Goal: Task Accomplishment & Management: Use online tool/utility

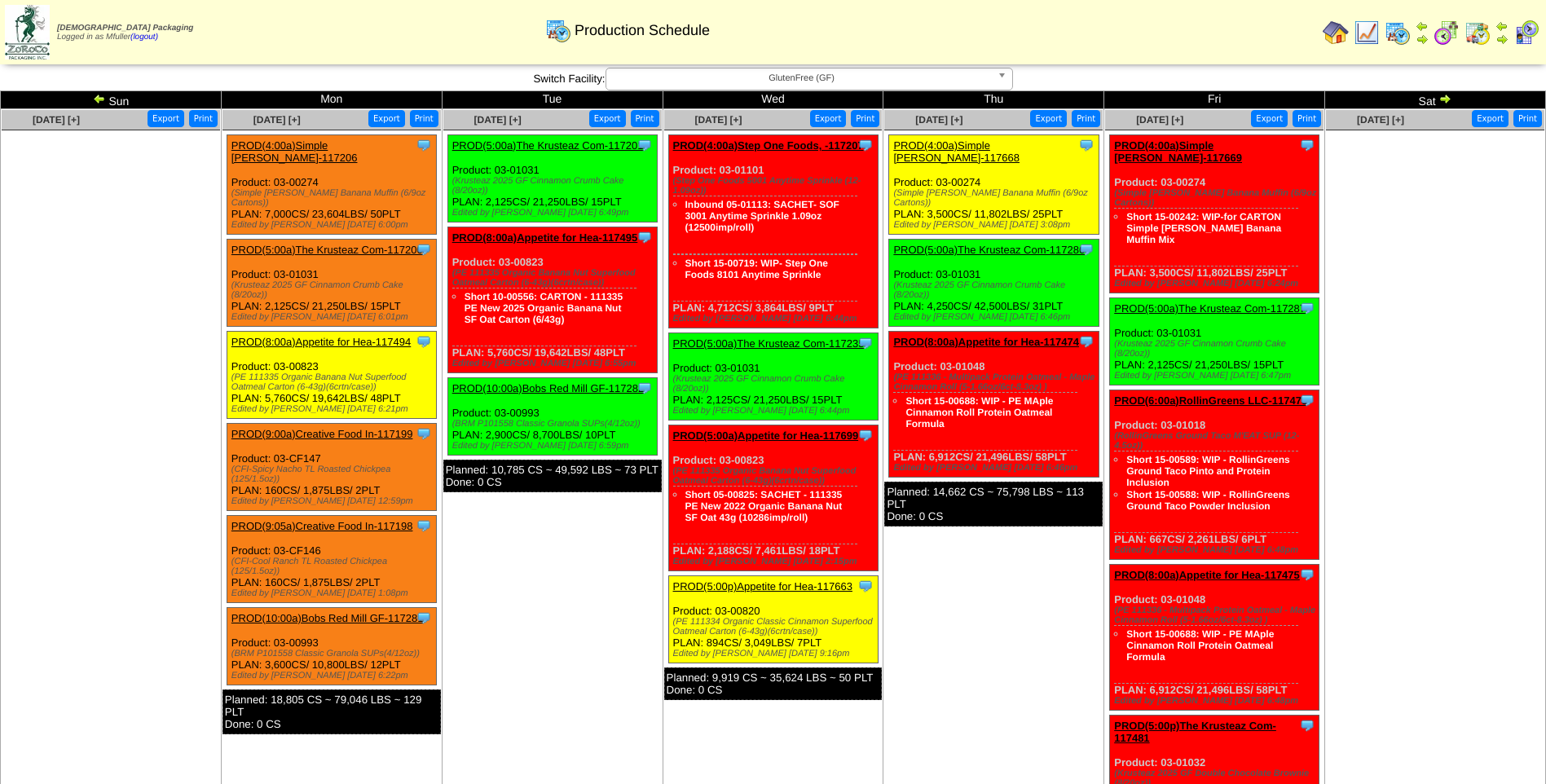
click at [741, 78] on span "GlutenFree (GF)" at bounding box center [802, 78] width 378 height 19
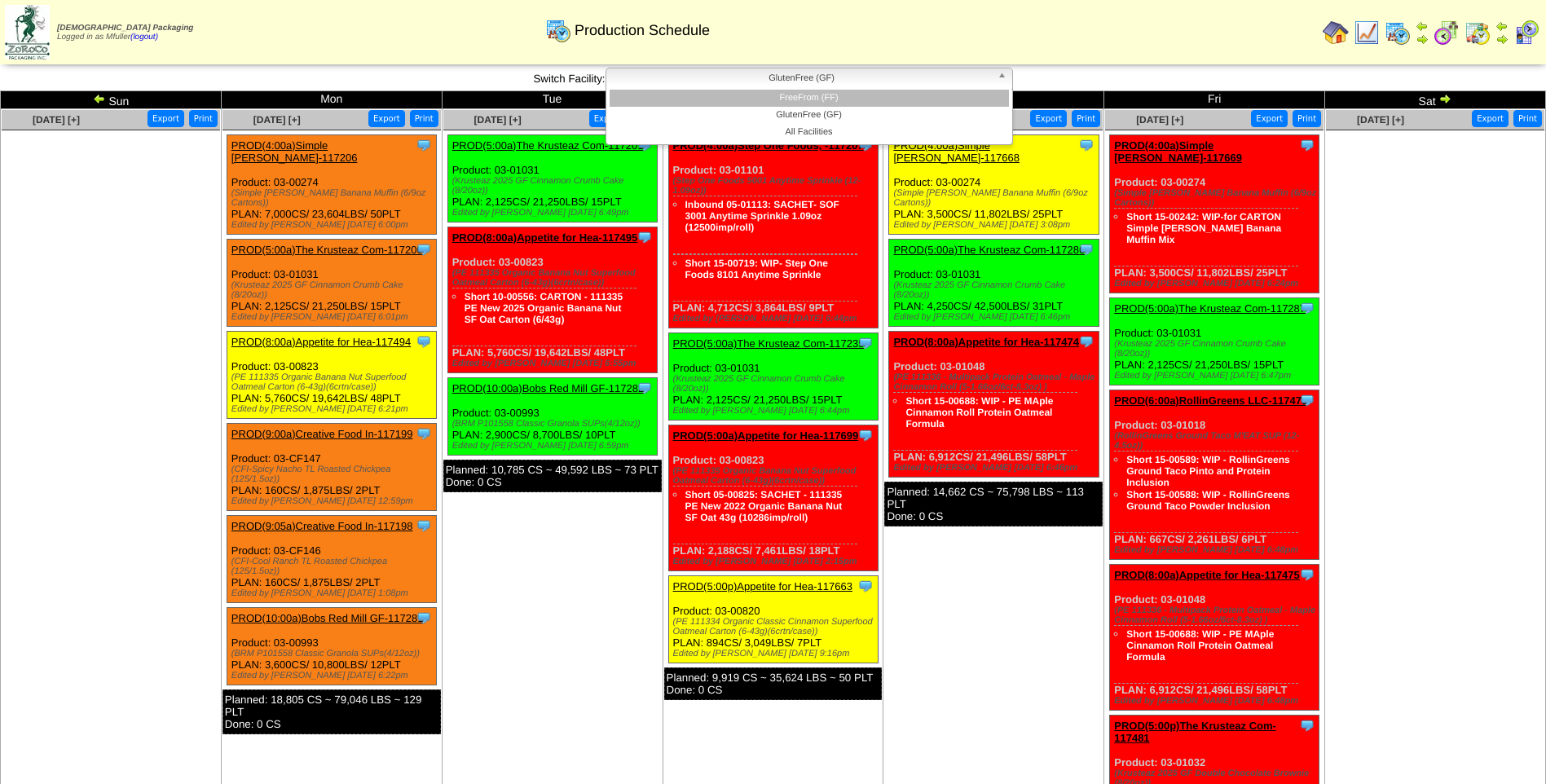
click at [749, 95] on li "FreeFrom (FF)" at bounding box center [809, 98] width 399 height 17
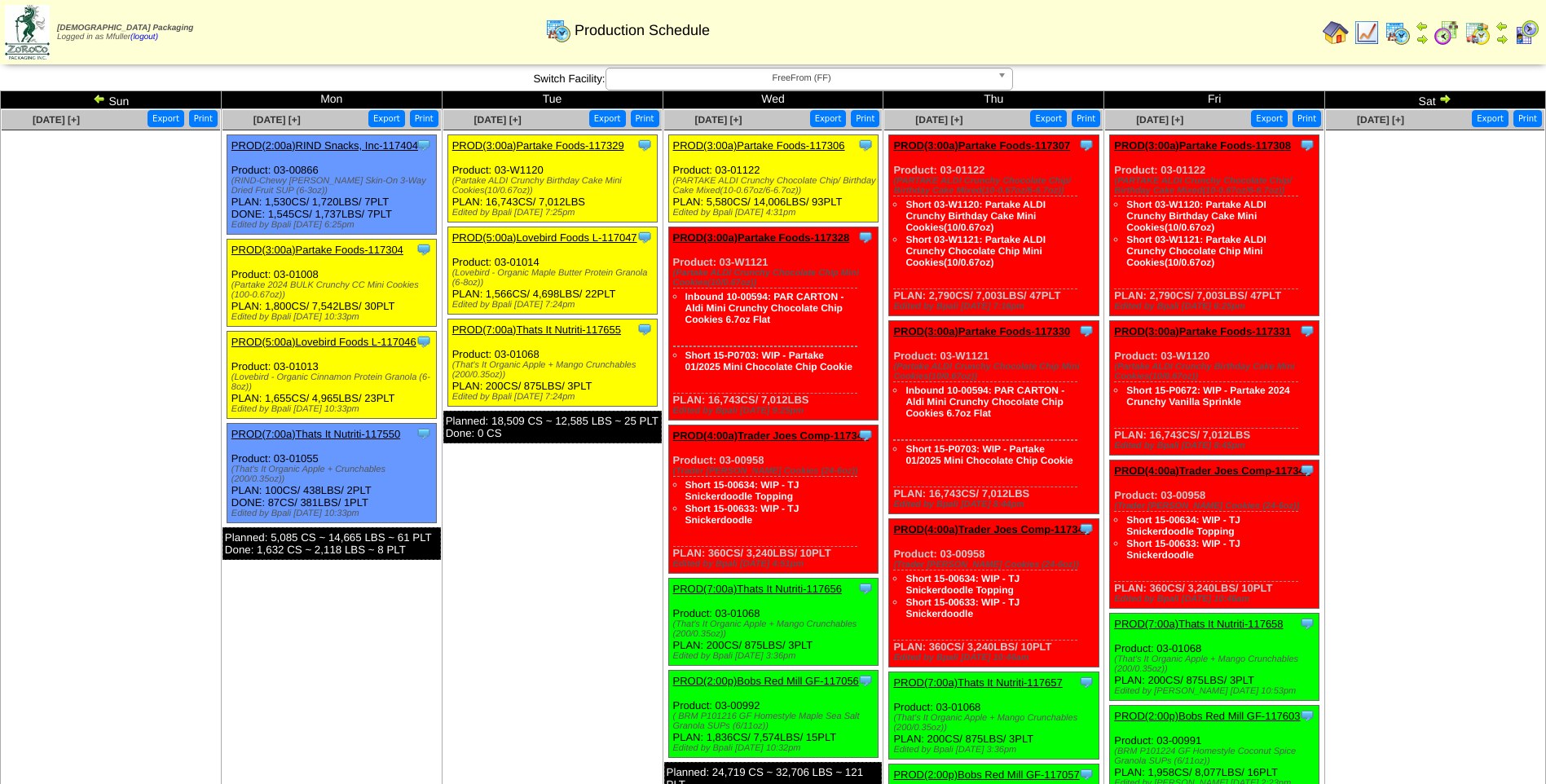
click at [1447, 31] on img at bounding box center [1447, 32] width 26 height 26
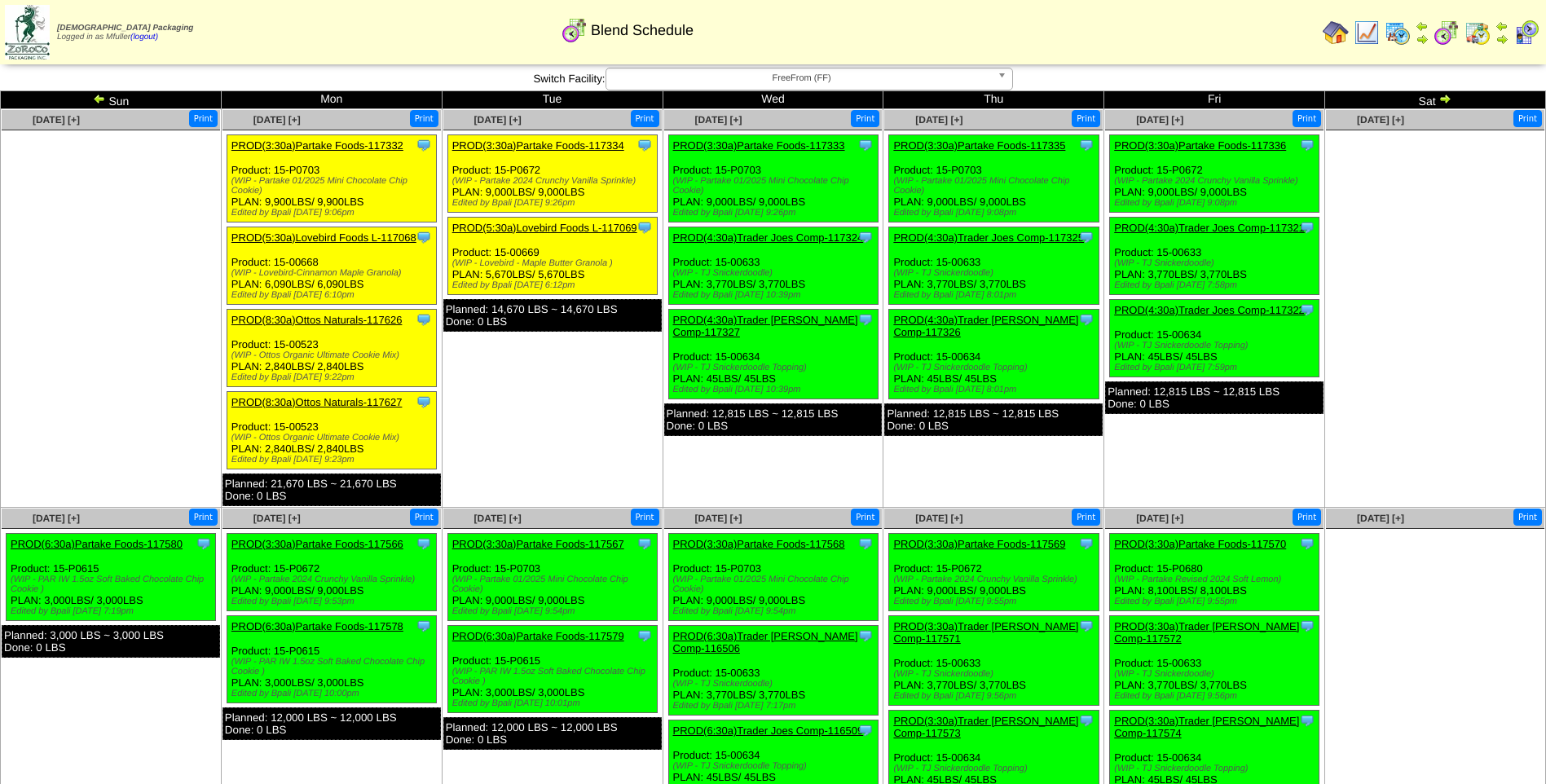
click at [1399, 29] on img at bounding box center [1398, 32] width 26 height 26
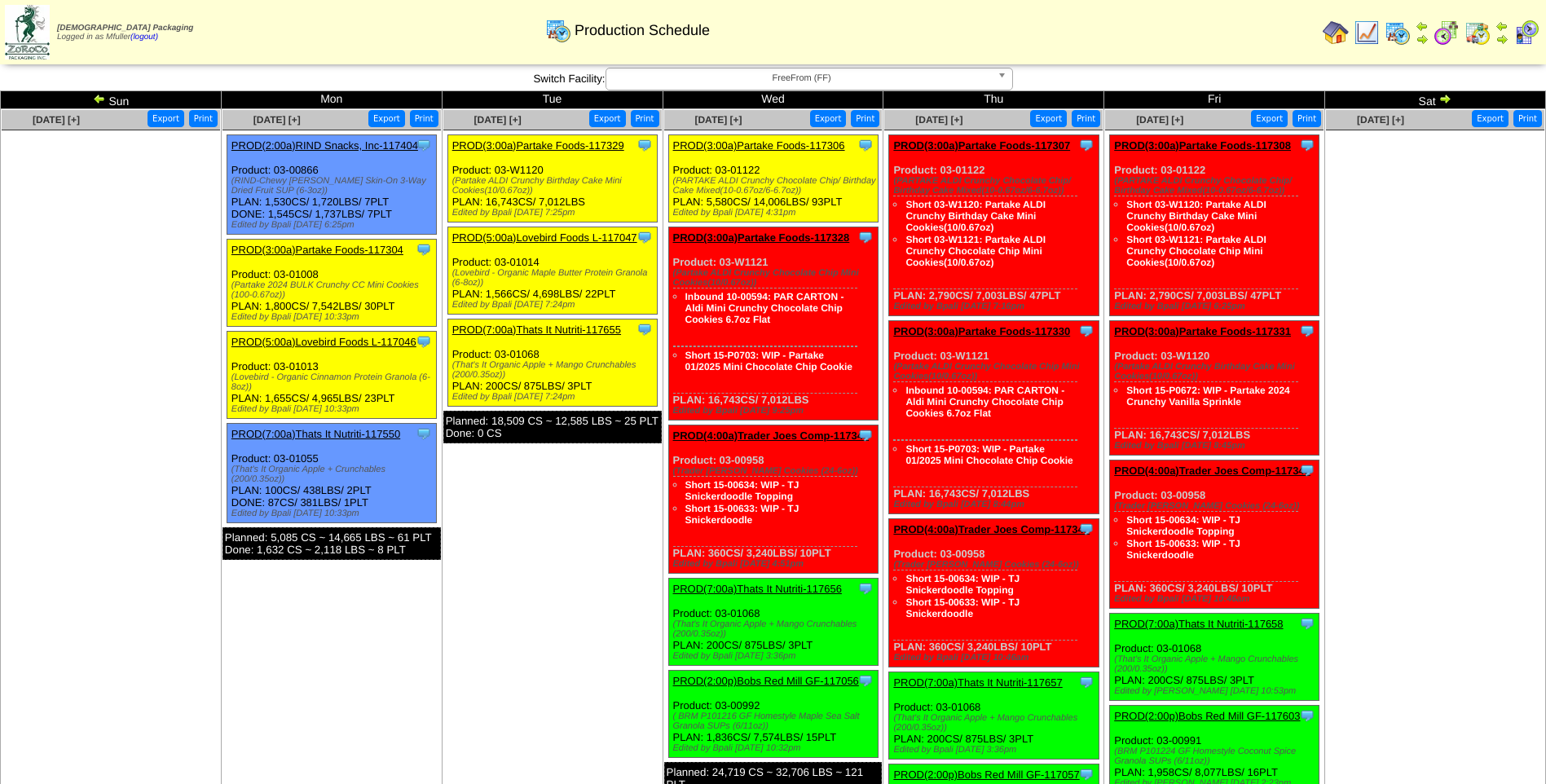
click at [771, 678] on link "PROD(2:00p)Bobs Red Mill GF-117056" at bounding box center [766, 680] width 186 height 12
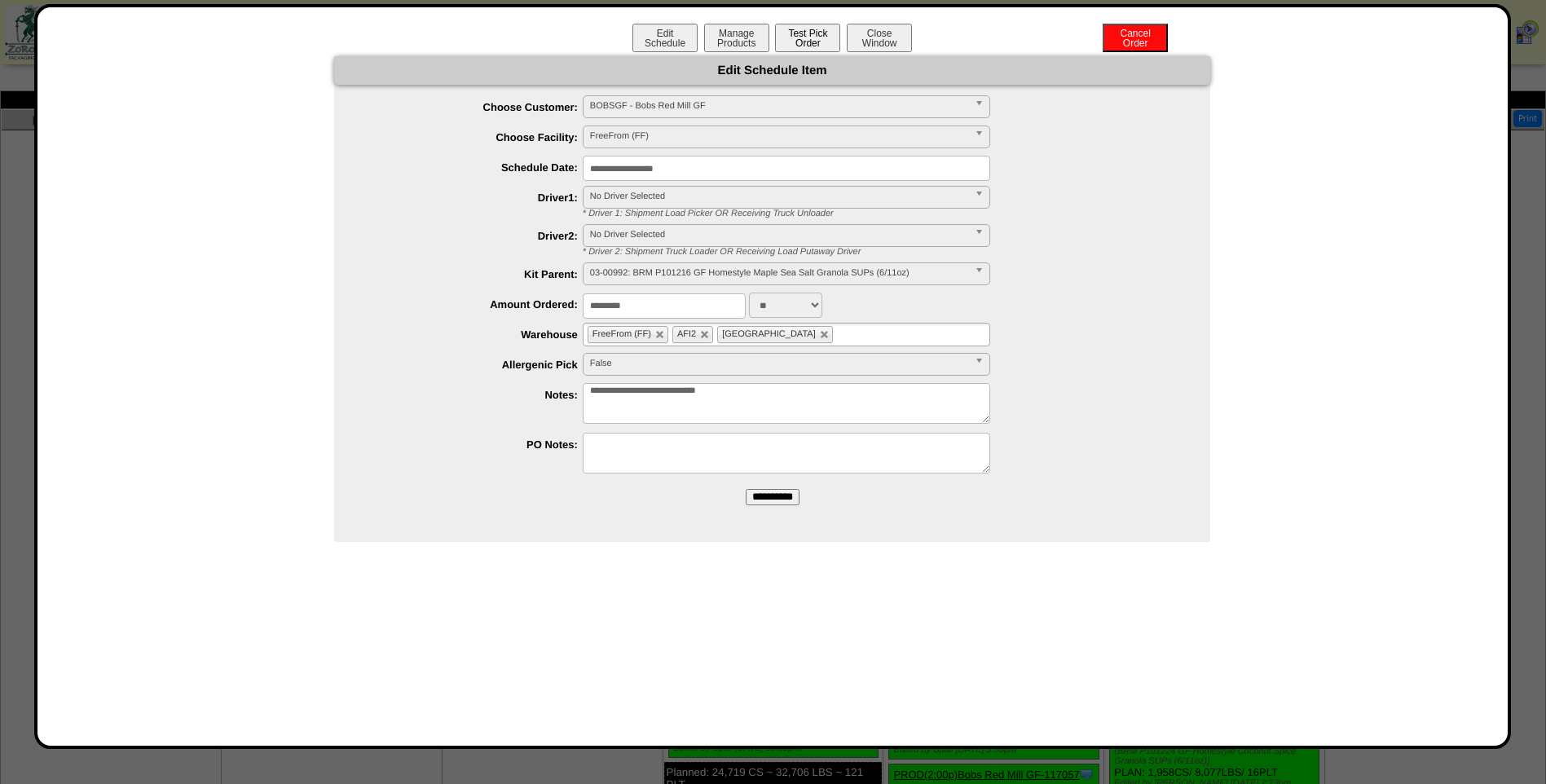
click at [792, 37] on button "Test Pick Order" at bounding box center [807, 38] width 65 height 29
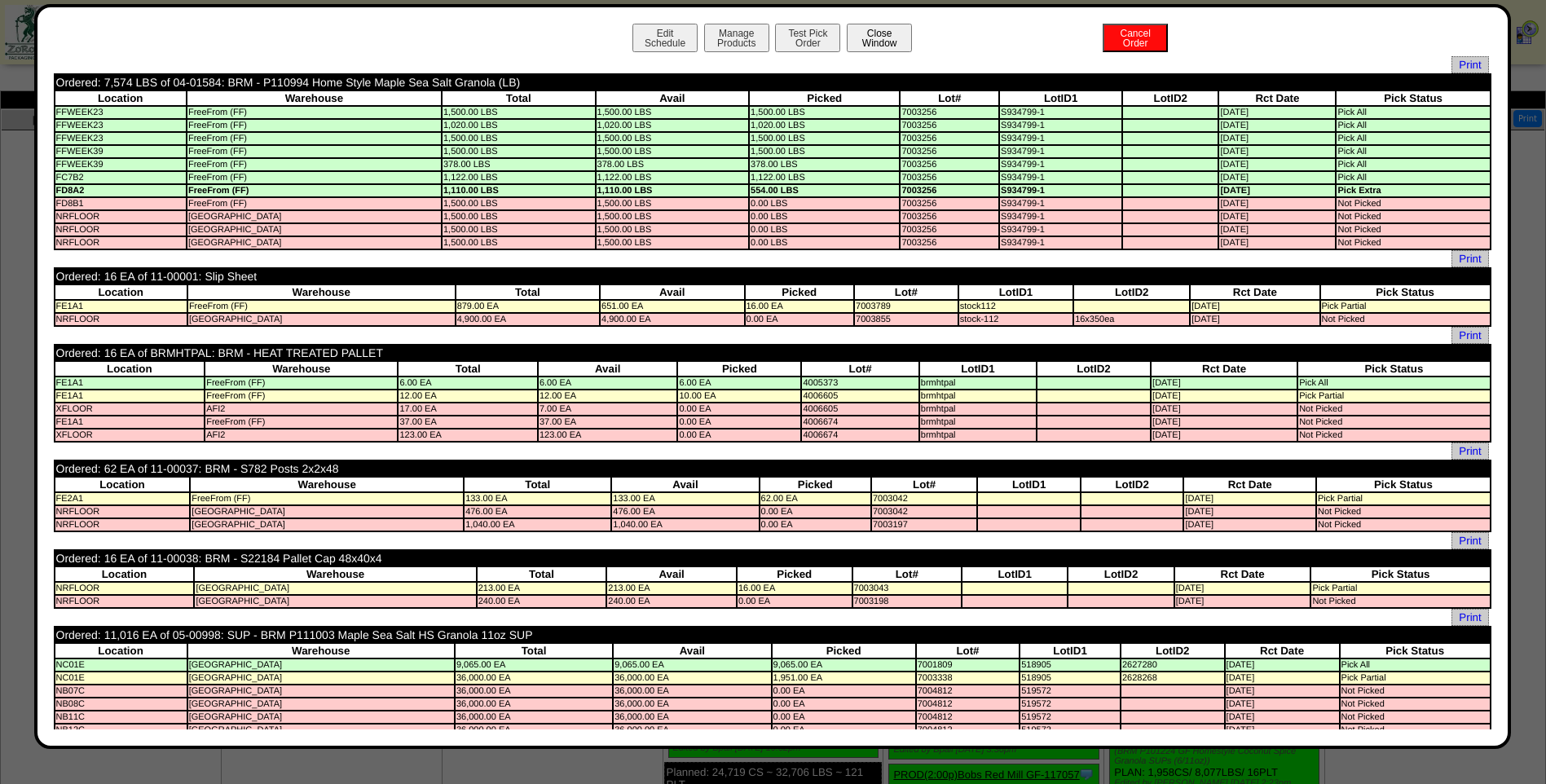
click at [876, 40] on button "Close Window" at bounding box center [880, 38] width 65 height 29
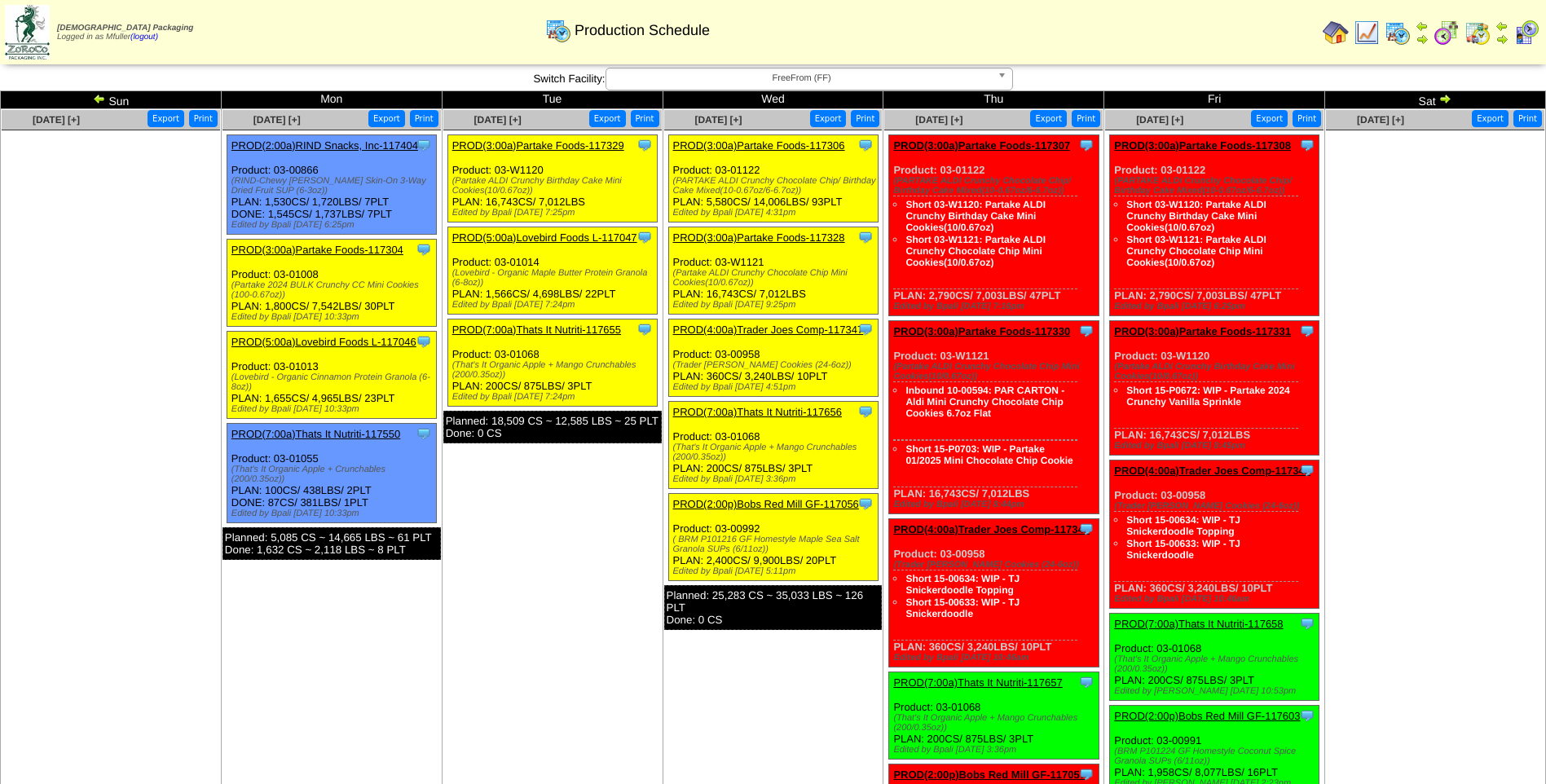
click at [770, 145] on link "PROD(3:00a)Partake Foods-117306" at bounding box center [759, 145] width 172 height 12
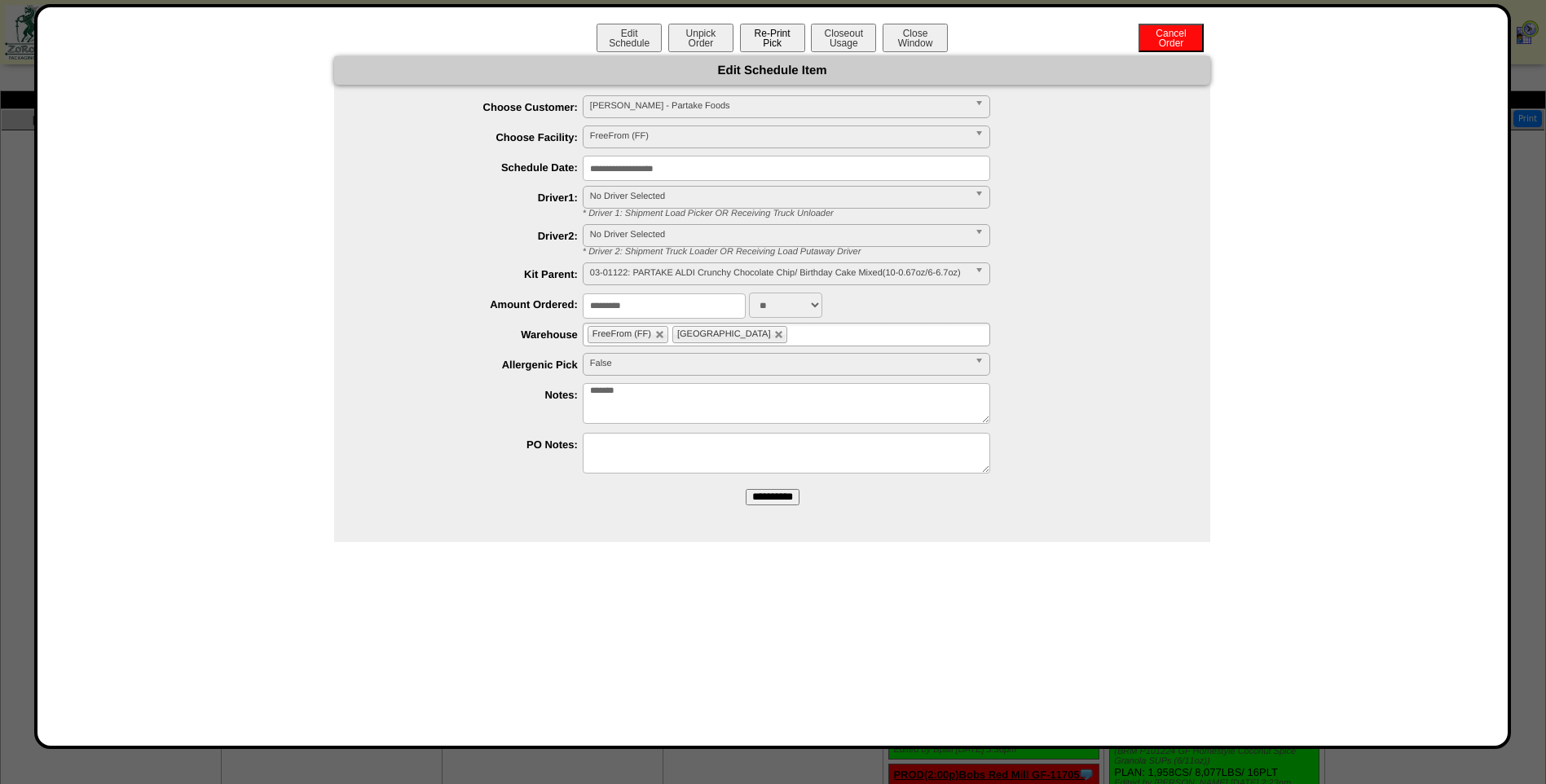
click at [790, 39] on button "Re-Print Pick" at bounding box center [773, 38] width 65 height 29
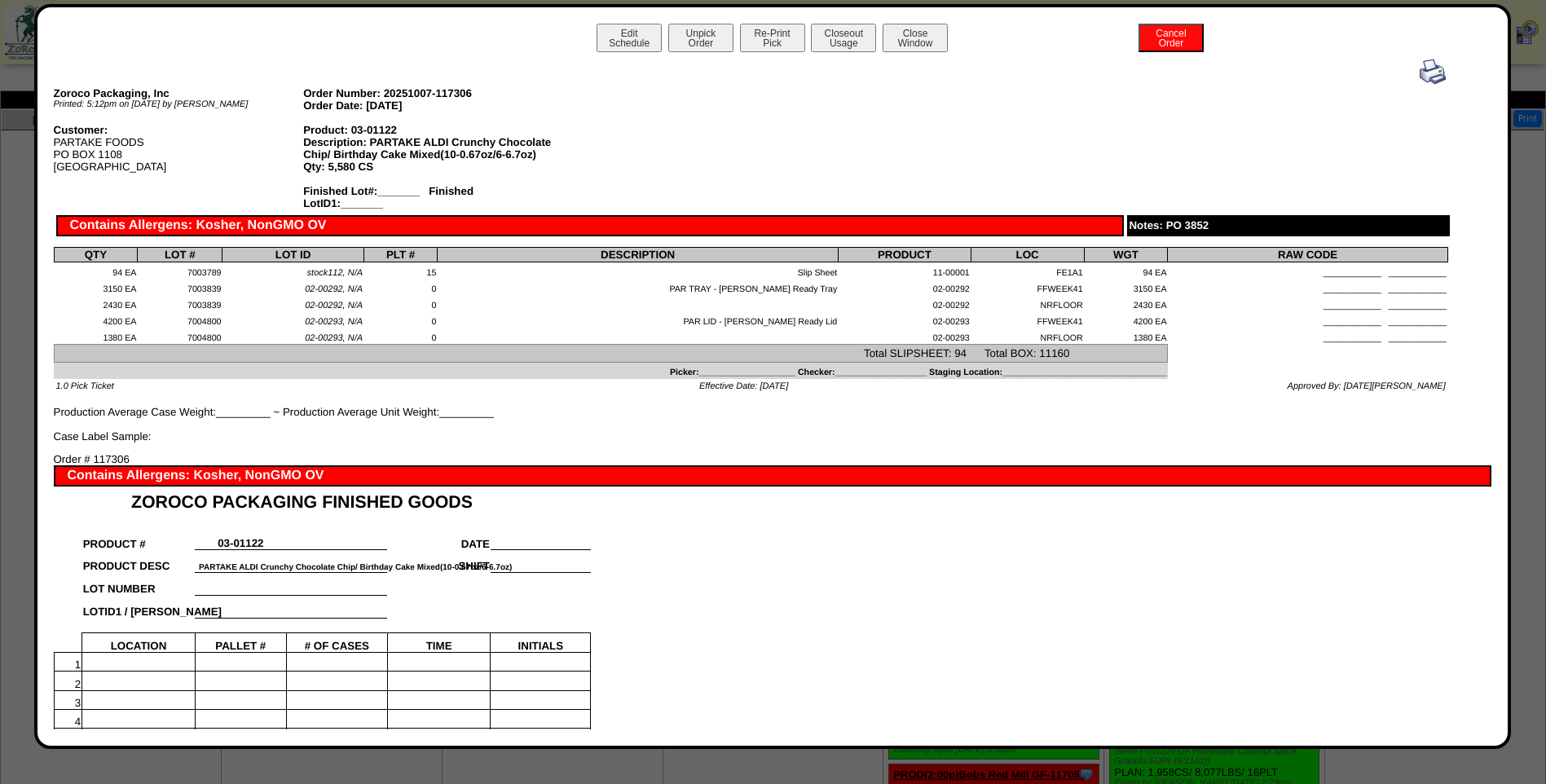
click at [1420, 71] on img at bounding box center [1433, 71] width 26 height 26
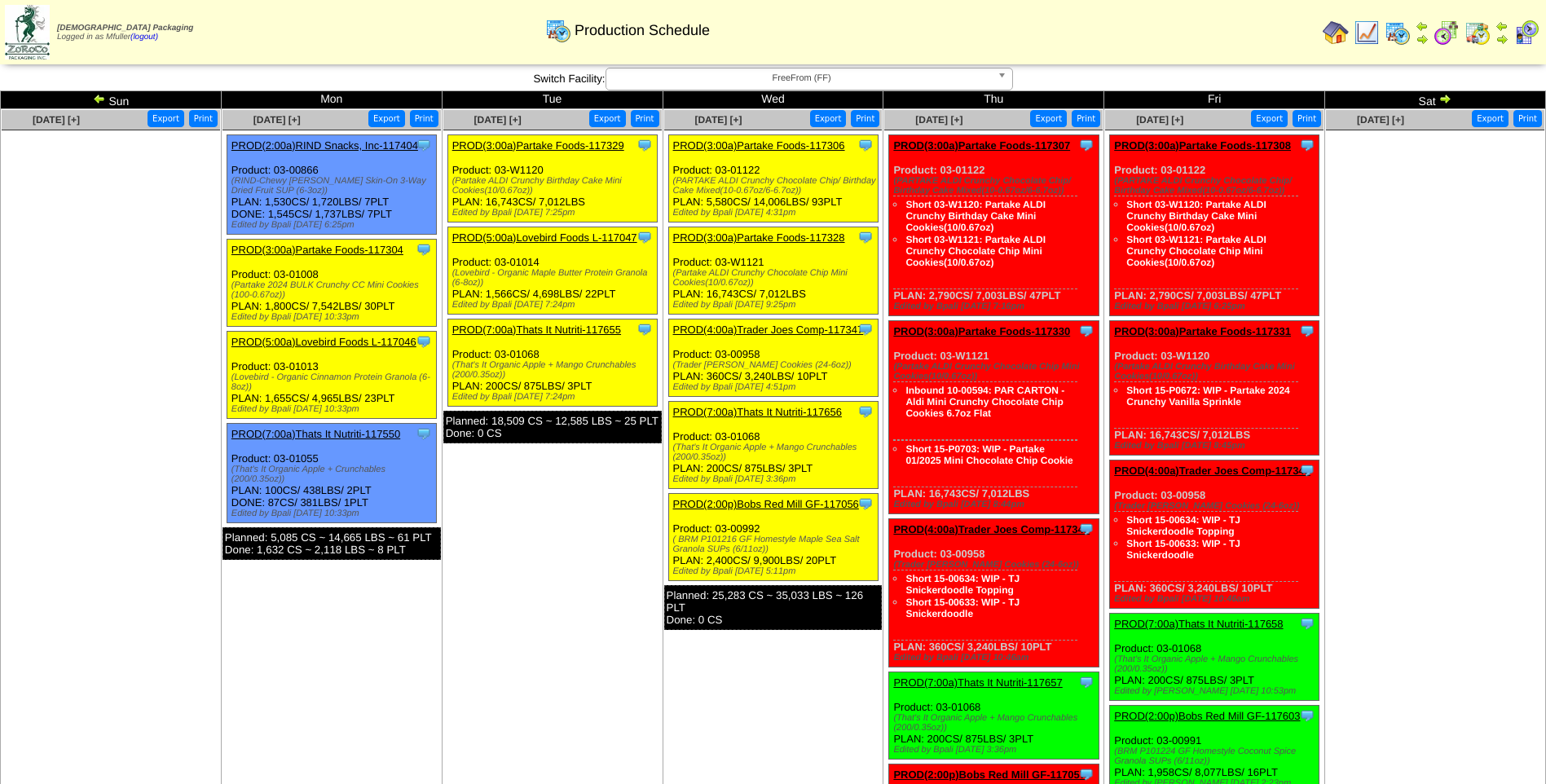
click at [781, 238] on link "PROD(3:00a)Partake Foods-117328" at bounding box center [759, 237] width 172 height 12
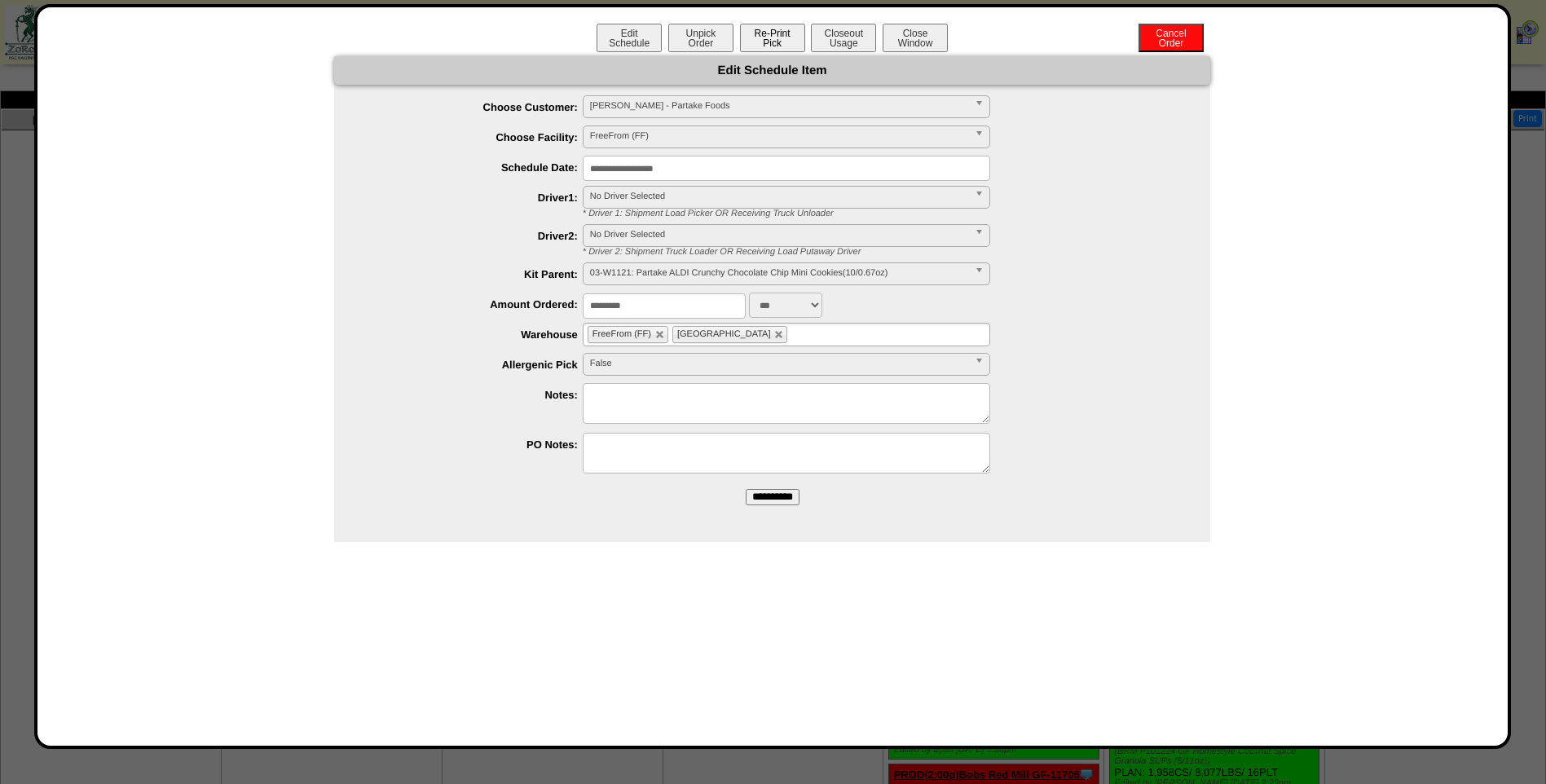
click at [781, 38] on button "Re-Print Pick" at bounding box center [773, 38] width 65 height 29
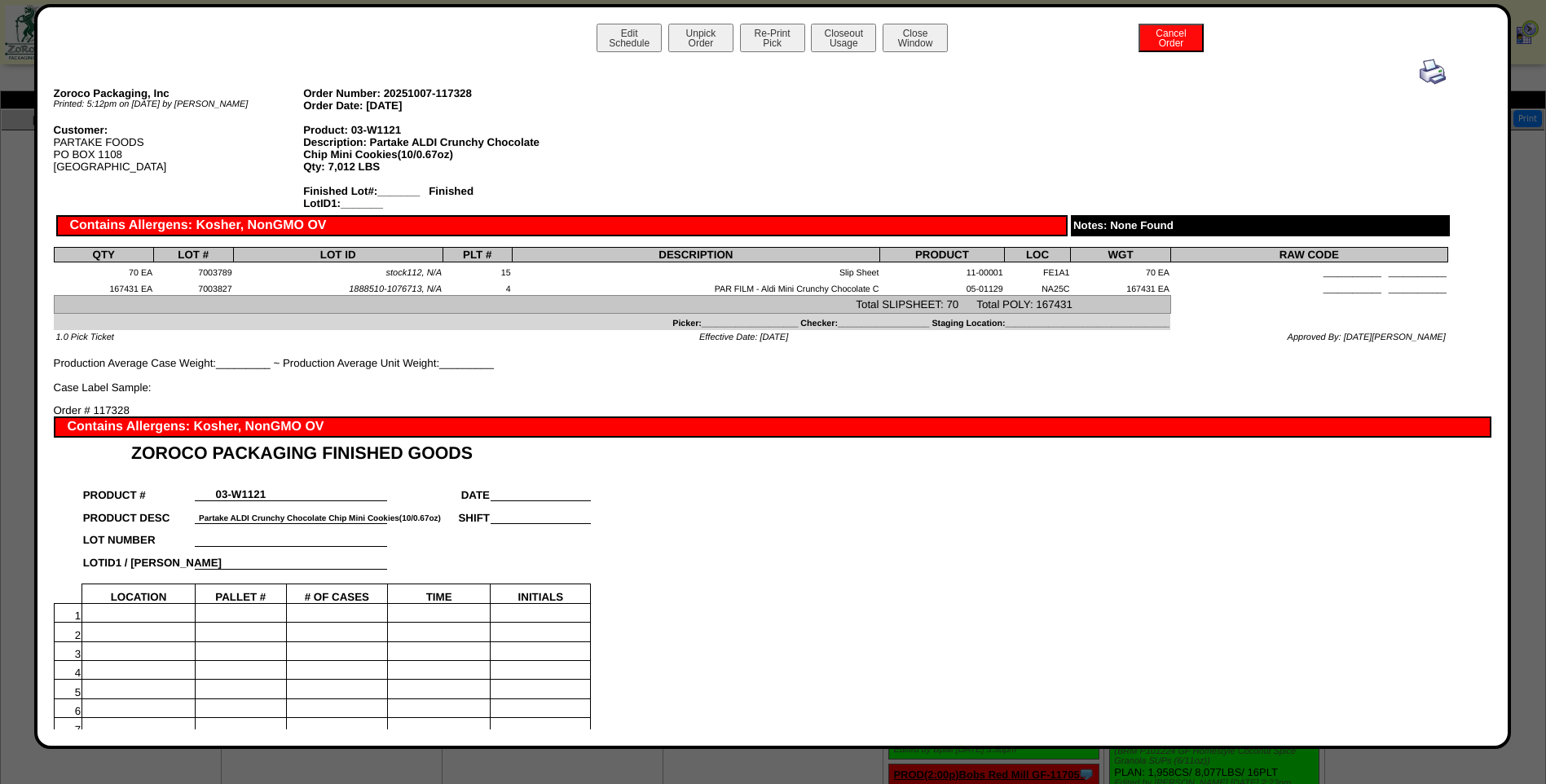
click at [1422, 70] on img at bounding box center [1433, 71] width 26 height 26
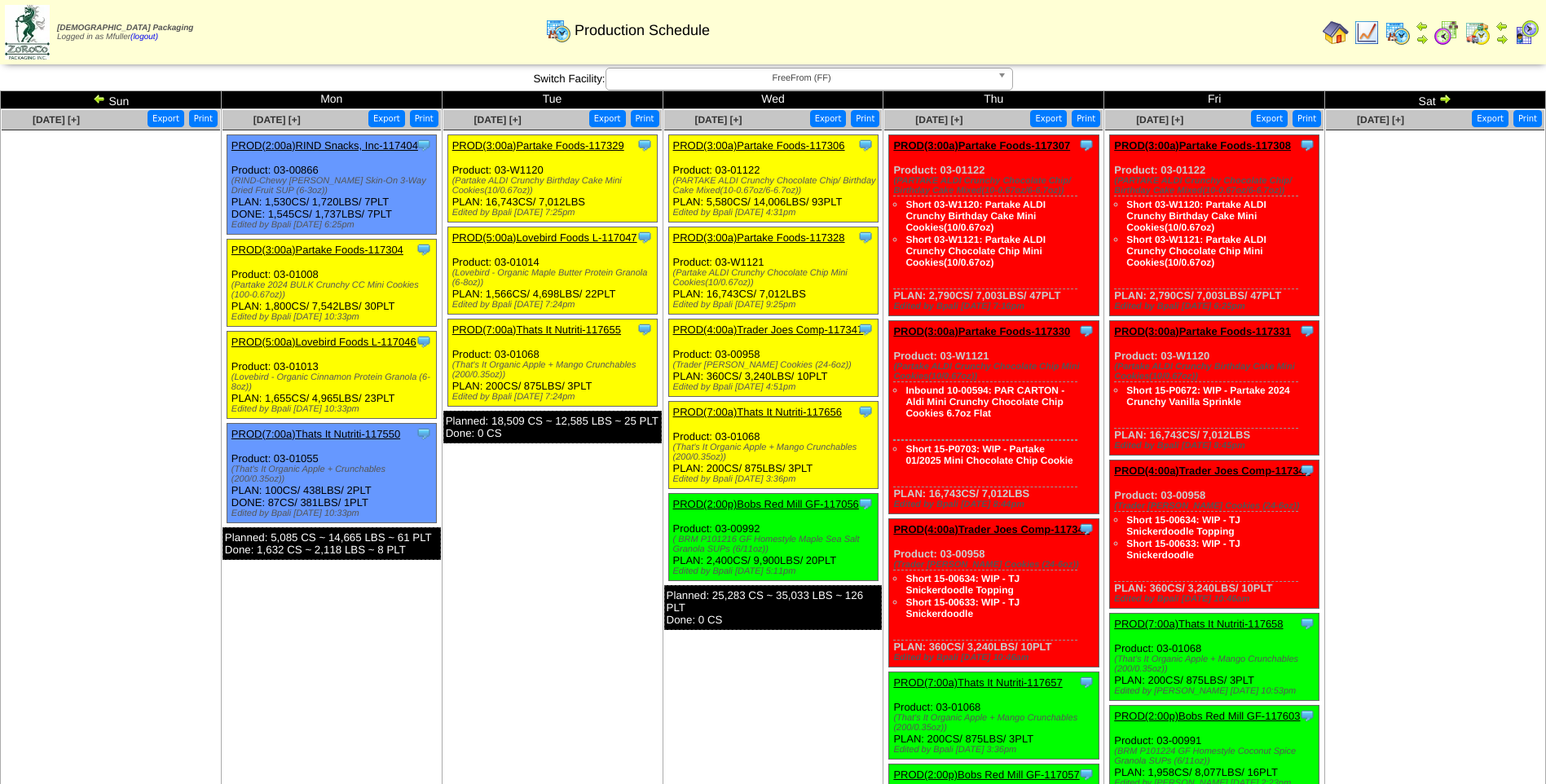
click at [767, 324] on link "PROD(4:00a)Trader Joes Comp-117347" at bounding box center [768, 329] width 191 height 12
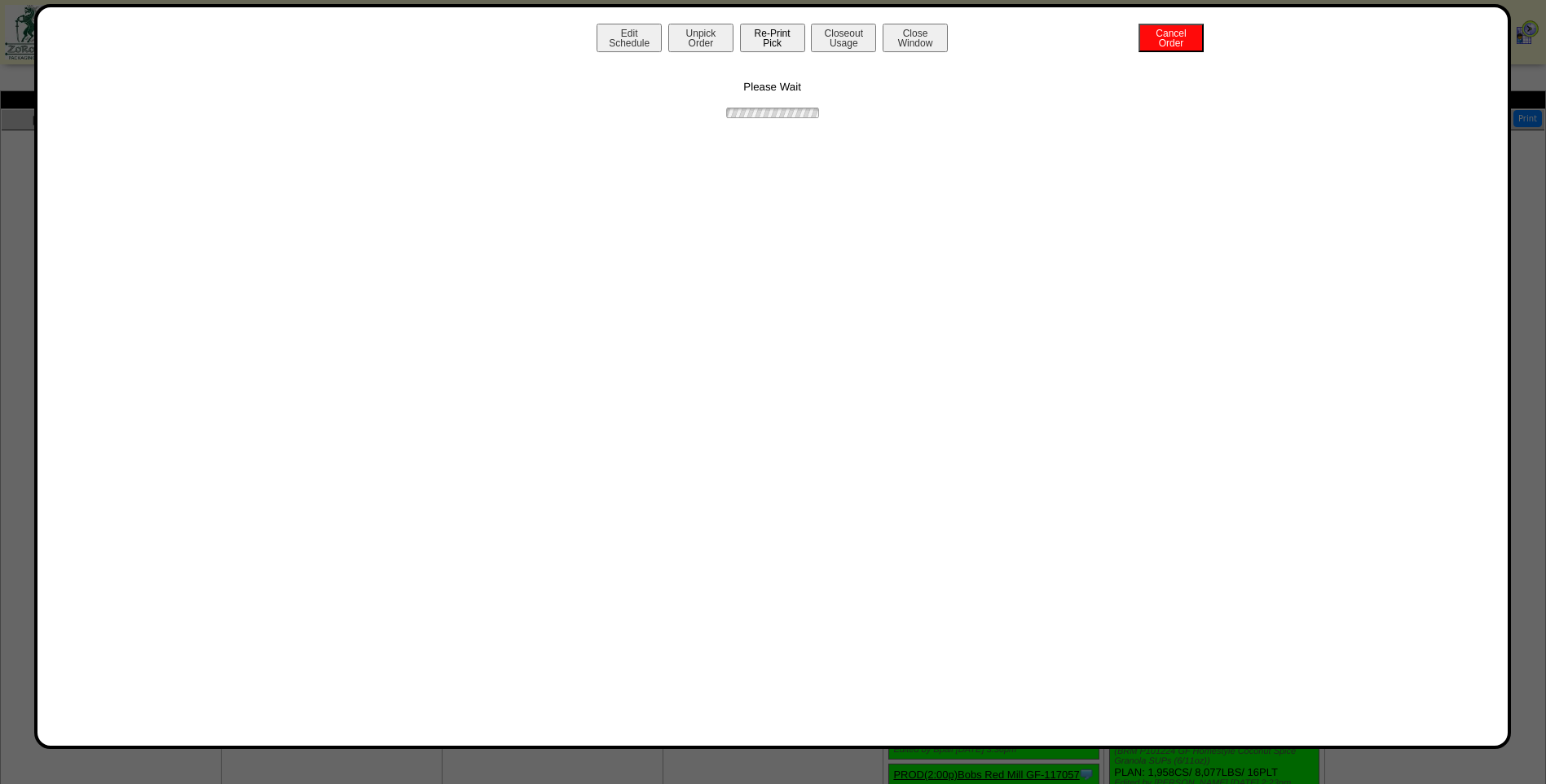
click at [777, 40] on button "Re-Print Pick" at bounding box center [773, 38] width 65 height 29
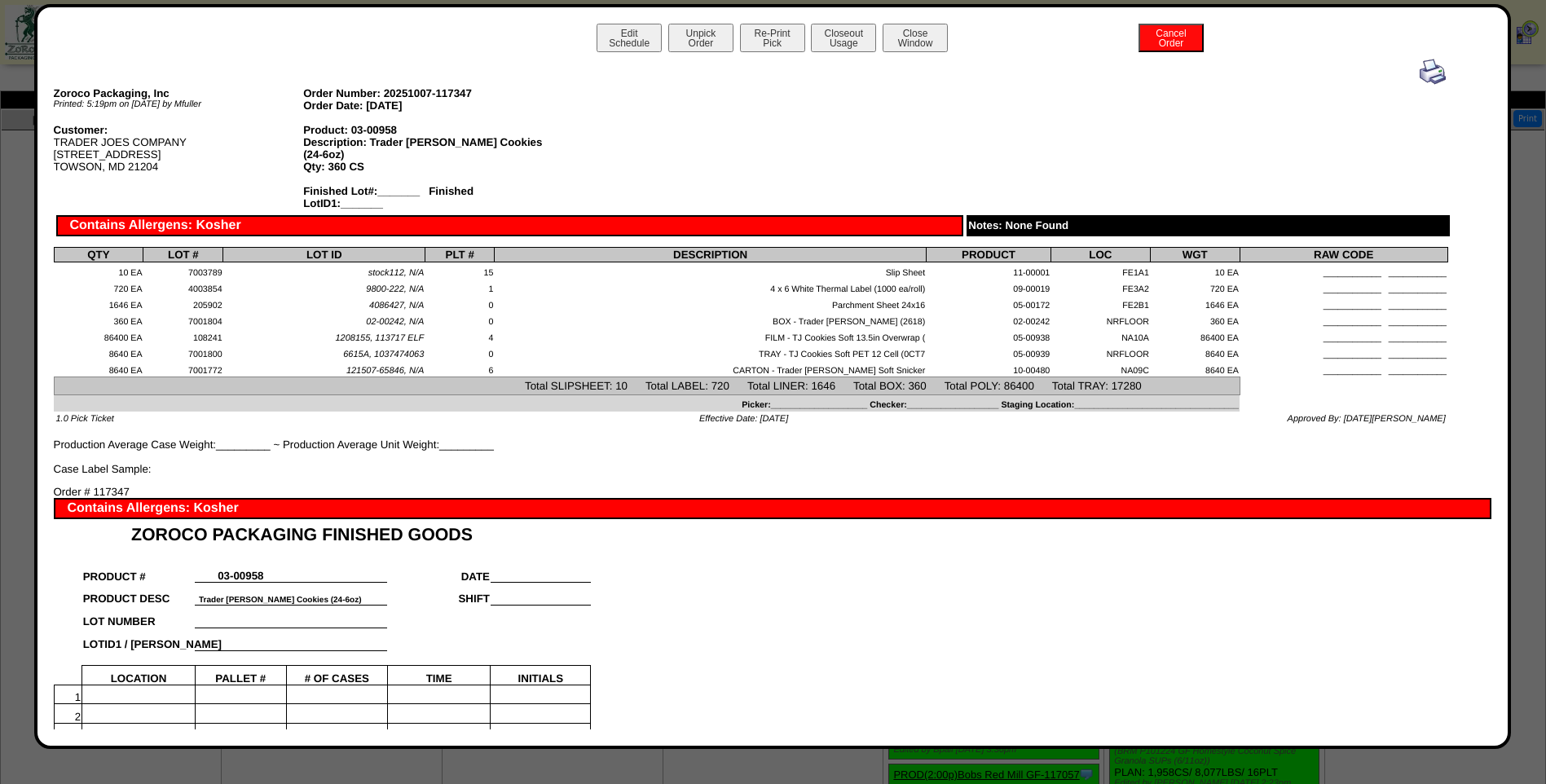
click at [1420, 77] on img at bounding box center [1433, 71] width 26 height 26
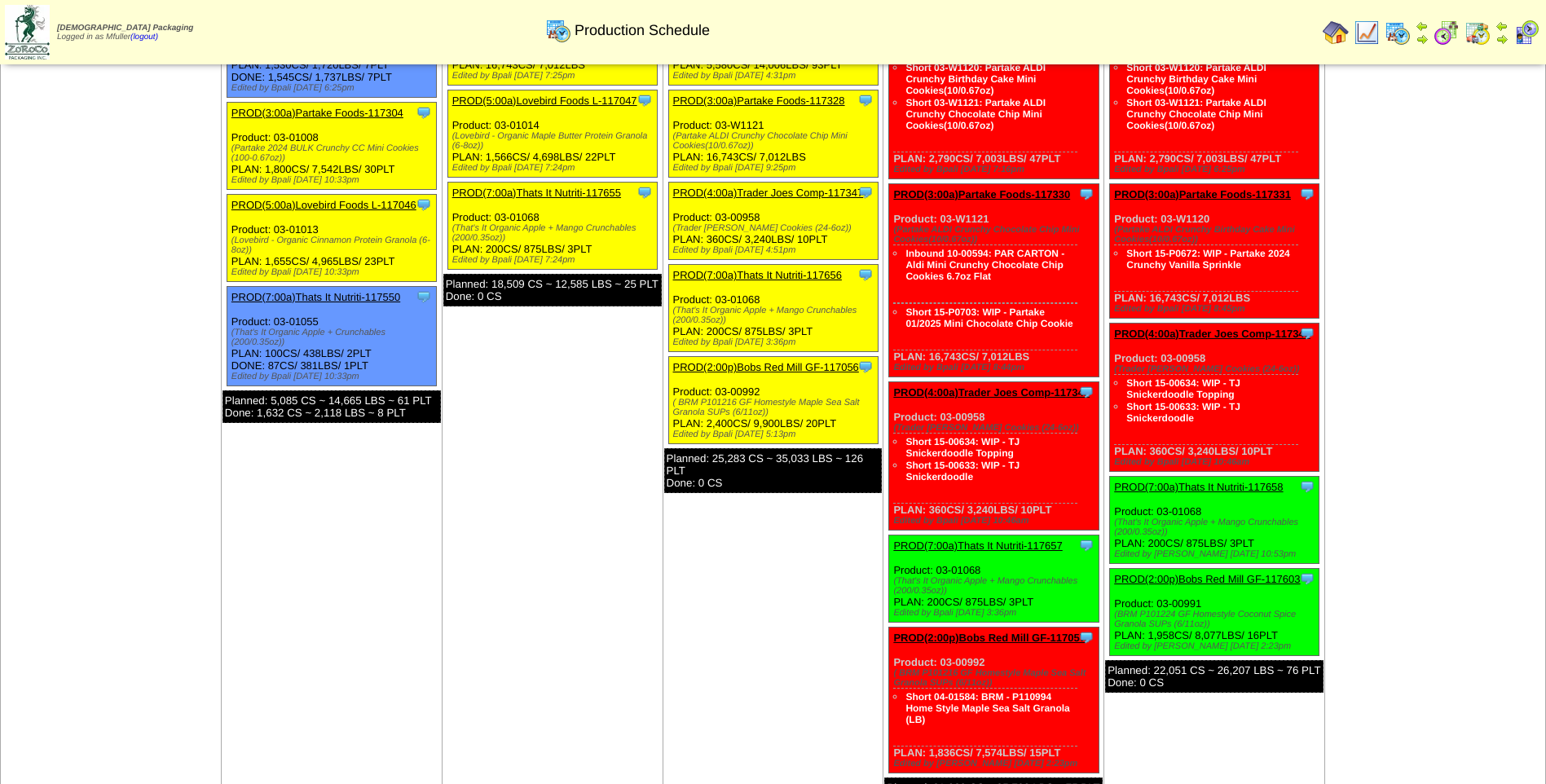
scroll to position [163, 0]
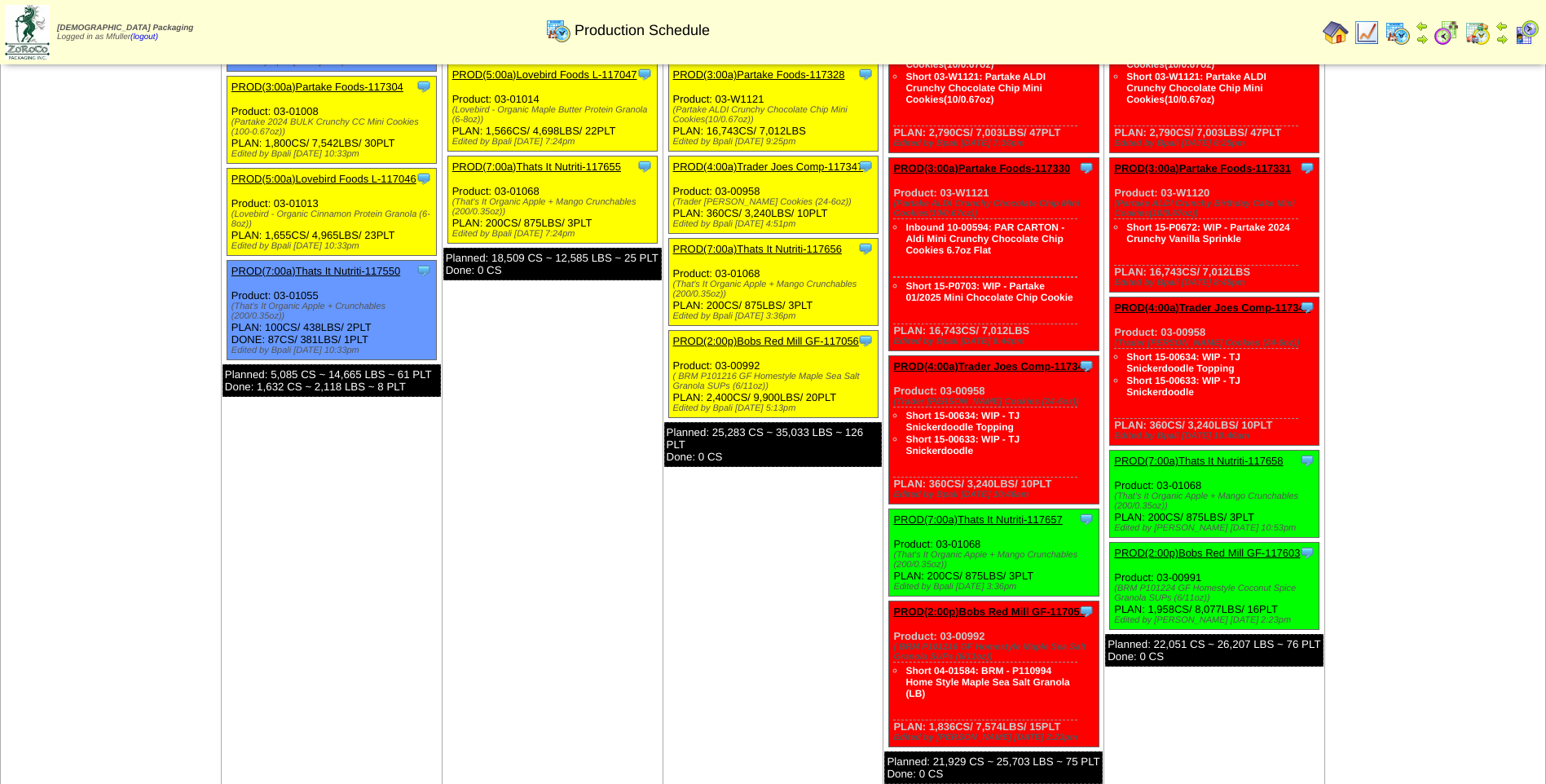
click at [786, 251] on link "PROD(7:00a)Thats It Nutriti-117656" at bounding box center [757, 248] width 169 height 12
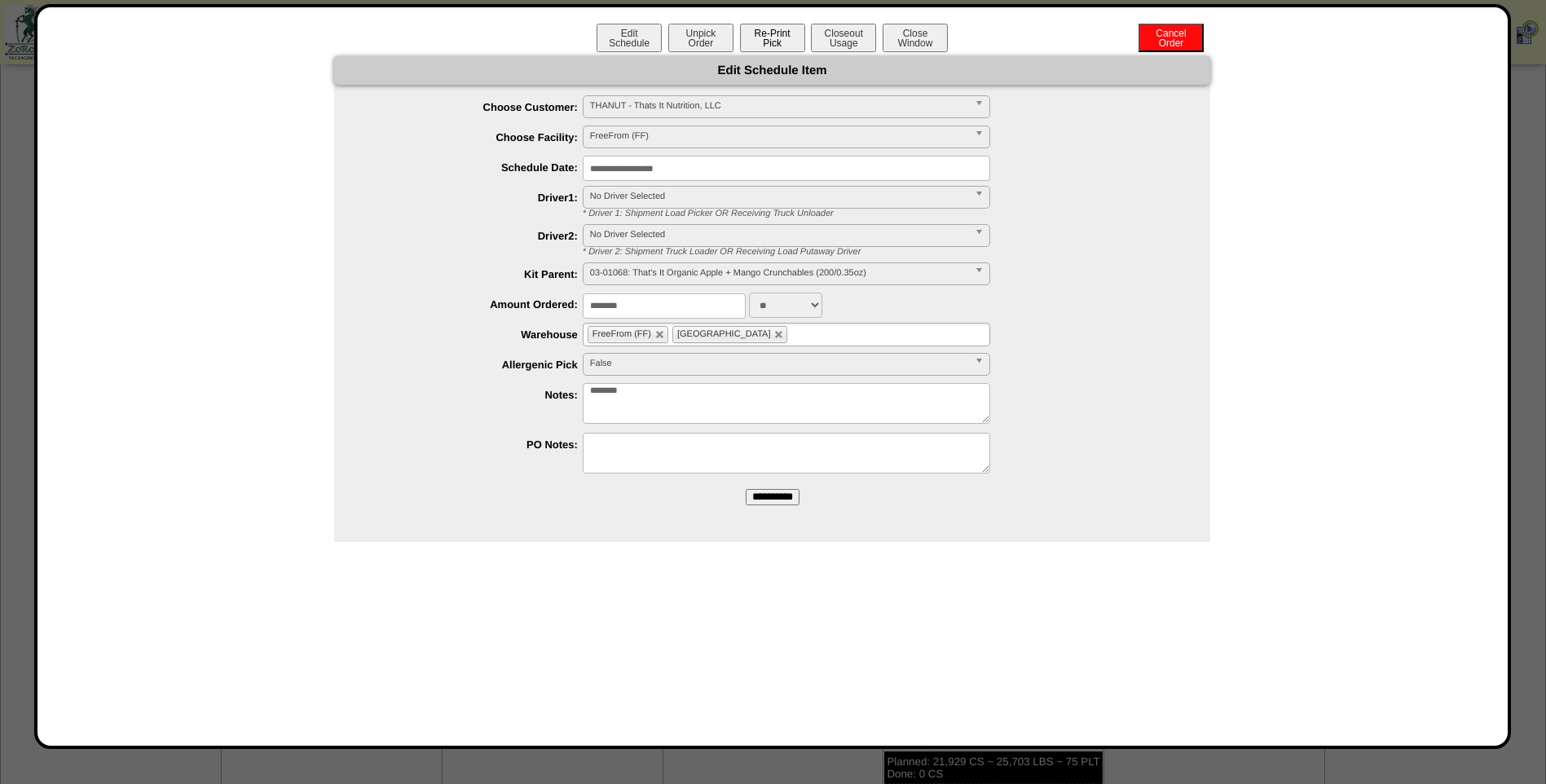
click at [774, 44] on button "Re-Print Pick" at bounding box center [773, 38] width 65 height 29
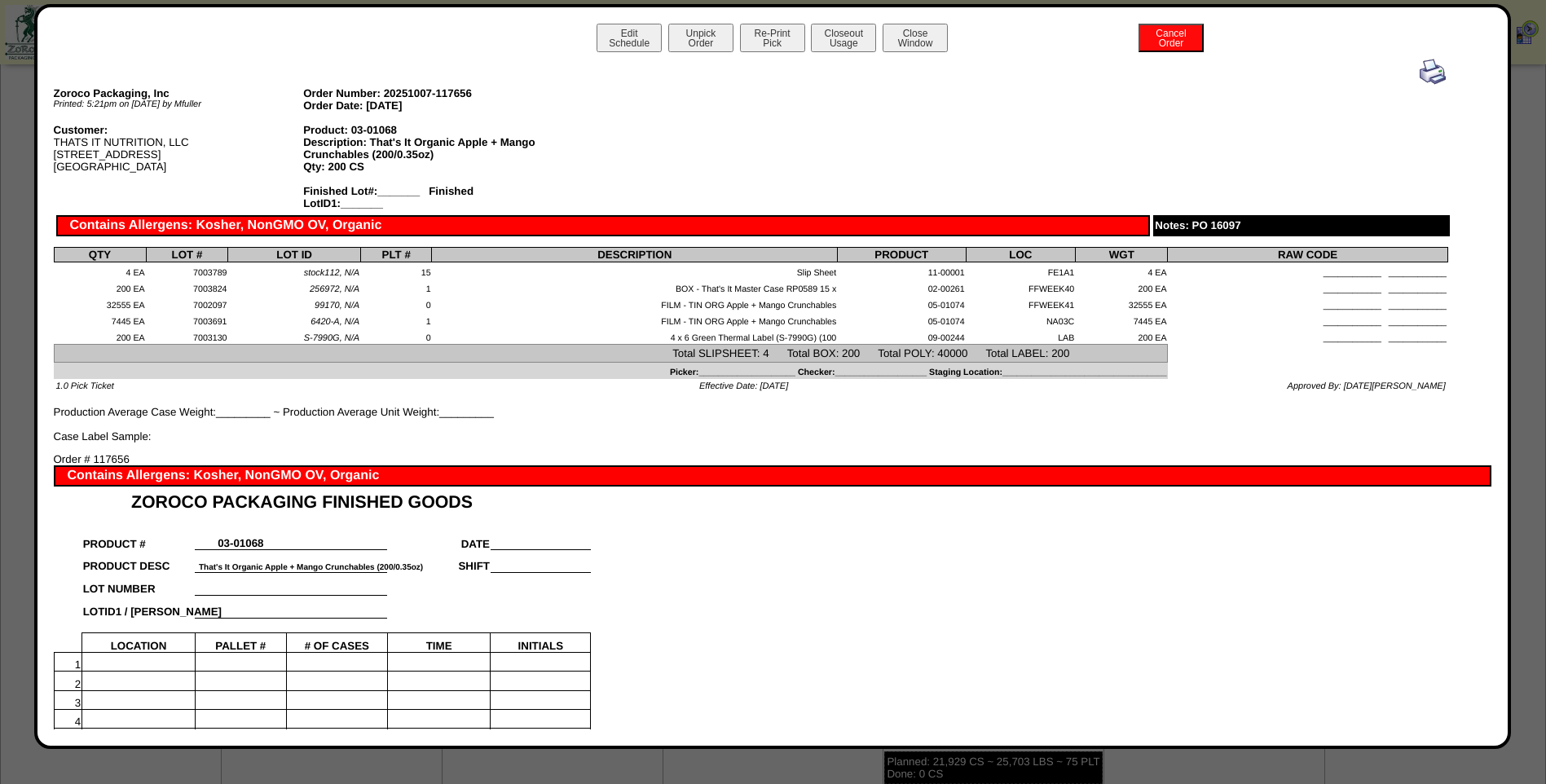
click at [1421, 65] on img at bounding box center [1433, 71] width 26 height 26
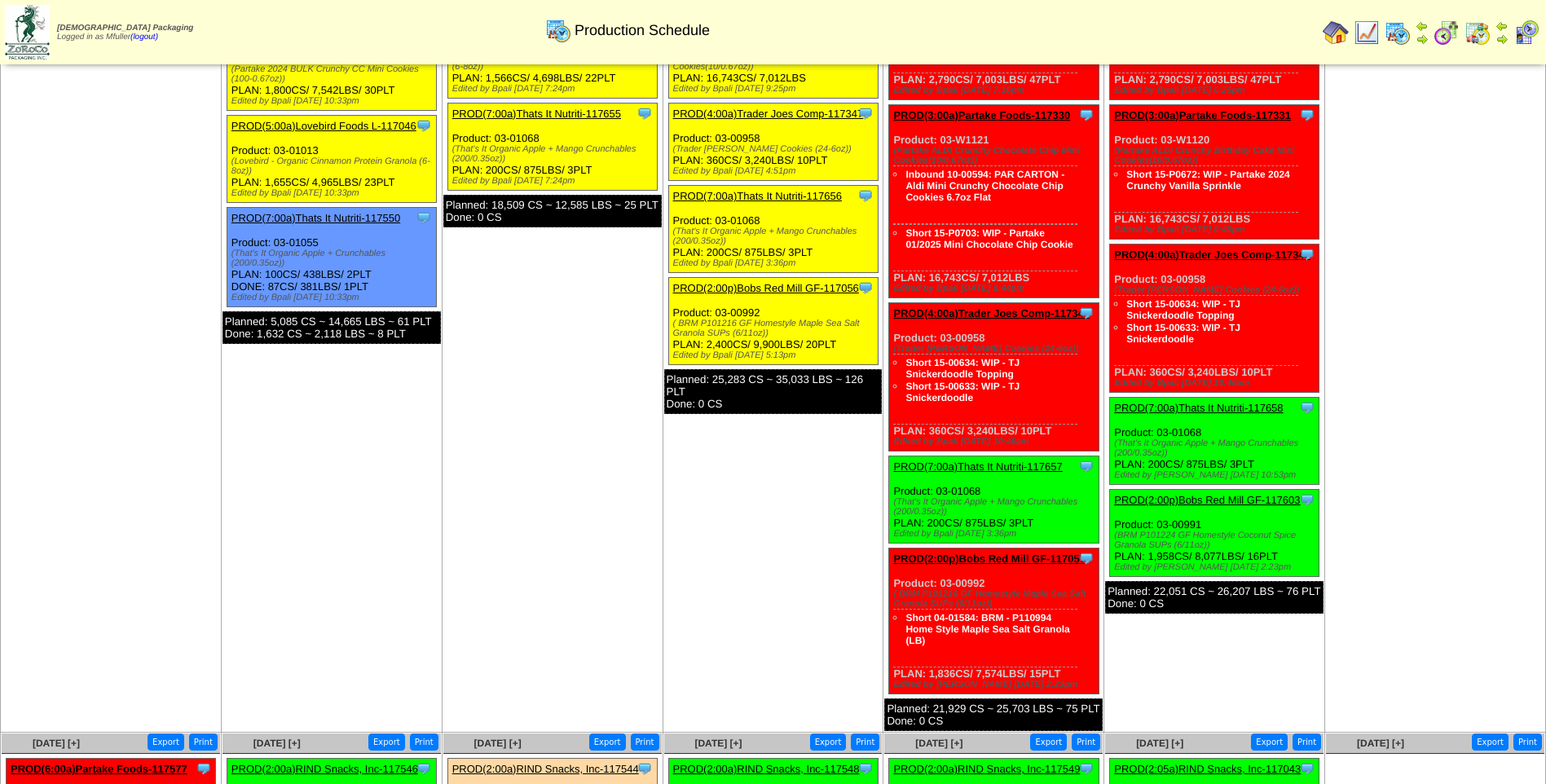
scroll to position [245, 0]
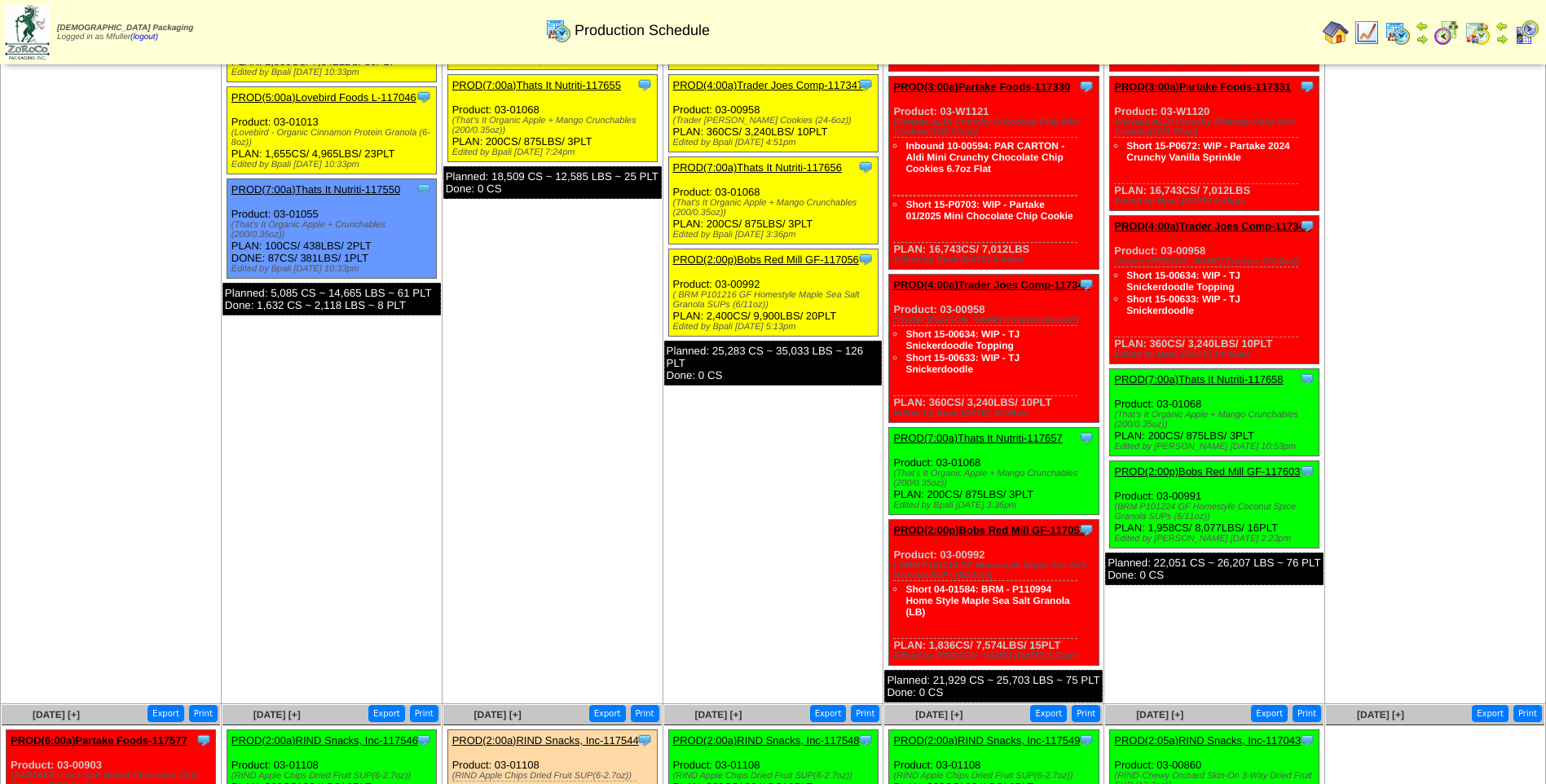
click at [774, 262] on link "PROD(2:00p)Bobs Red Mill GF-117056" at bounding box center [766, 259] width 186 height 12
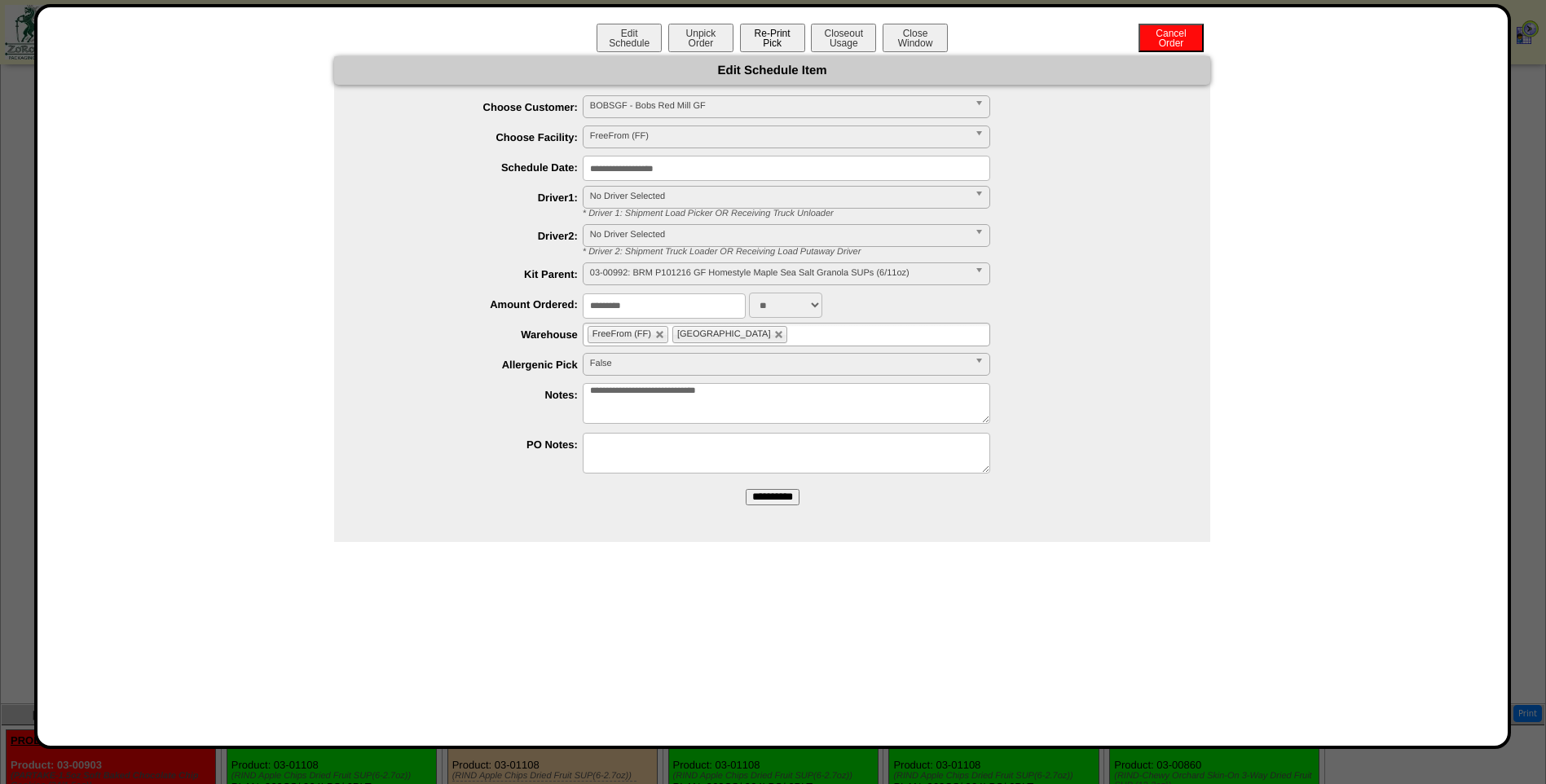
click at [770, 42] on button "Re-Print Pick" at bounding box center [773, 38] width 65 height 29
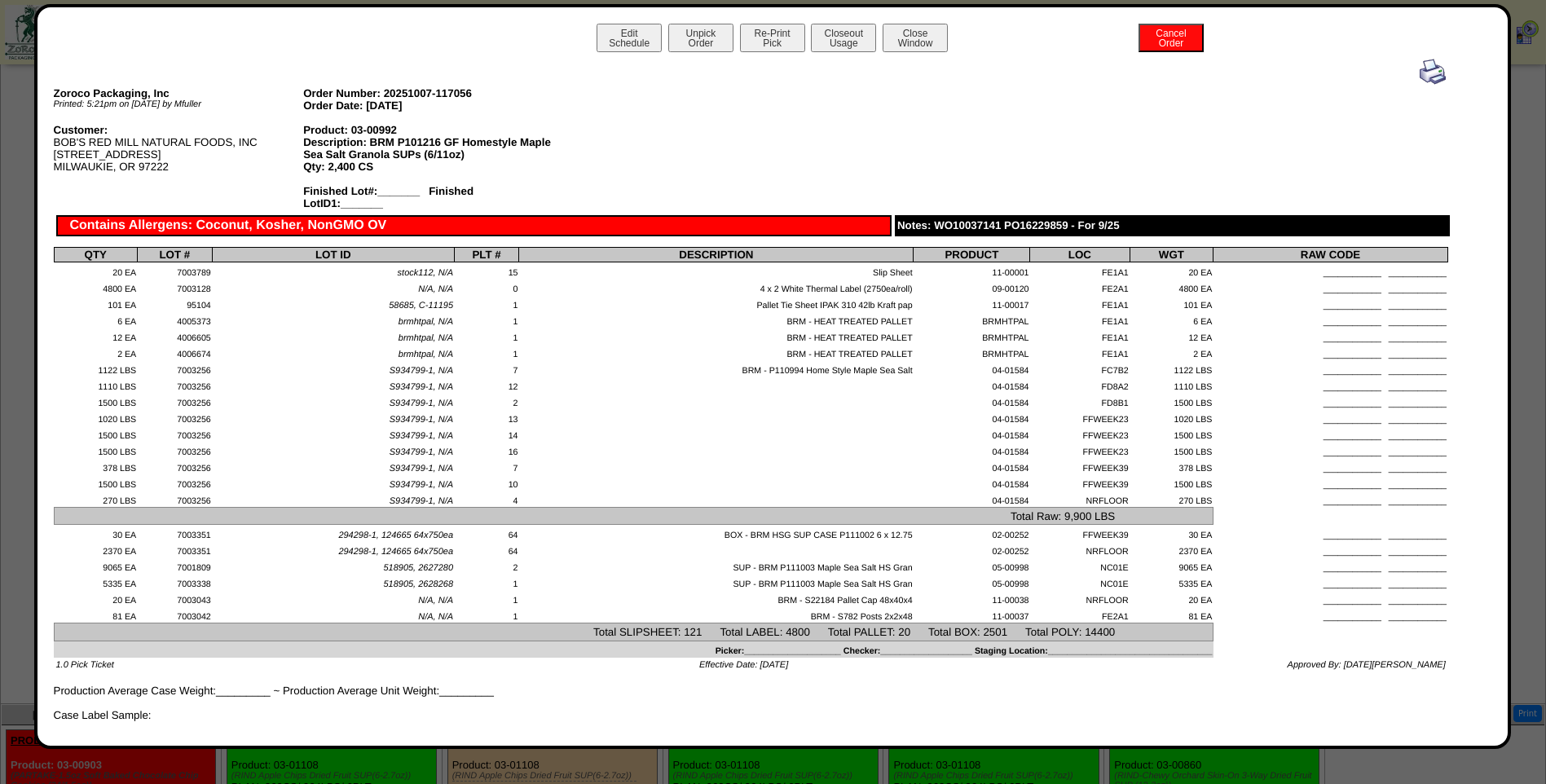
click at [1423, 73] on img at bounding box center [1433, 71] width 26 height 26
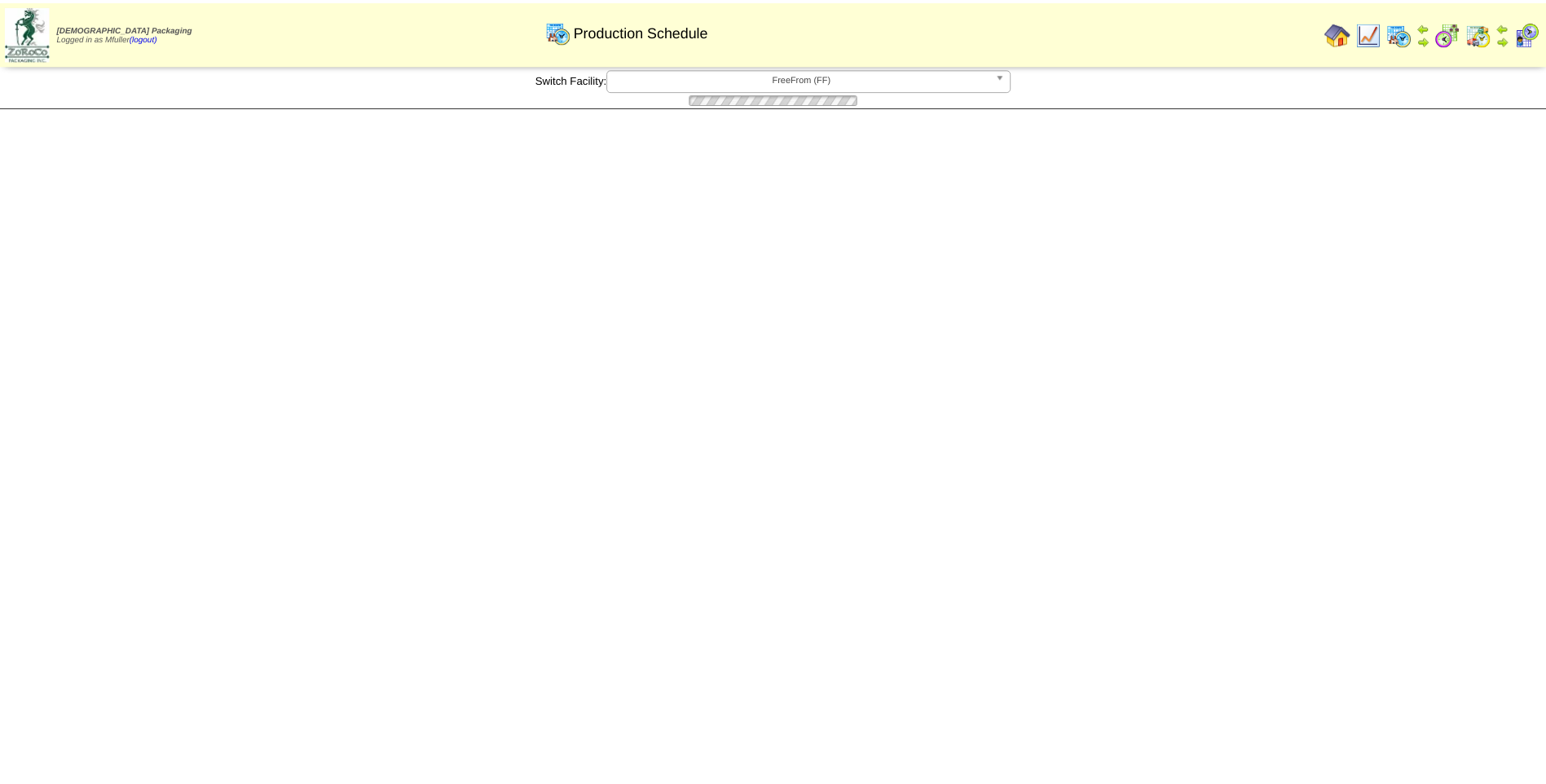
scroll to position [245, 0]
